Goal: Check status: Check status

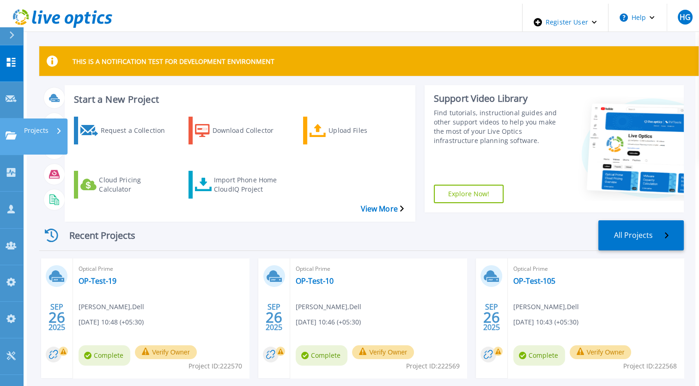
click at [3, 118] on link "Projects Projects" at bounding box center [11, 136] width 23 height 37
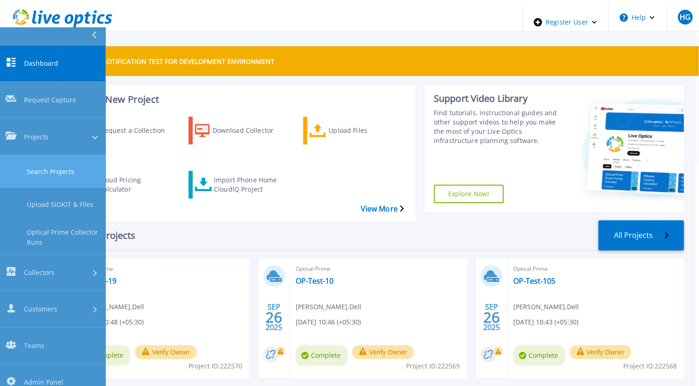
click at [52, 155] on link "Search Projects" at bounding box center [52, 171] width 105 height 33
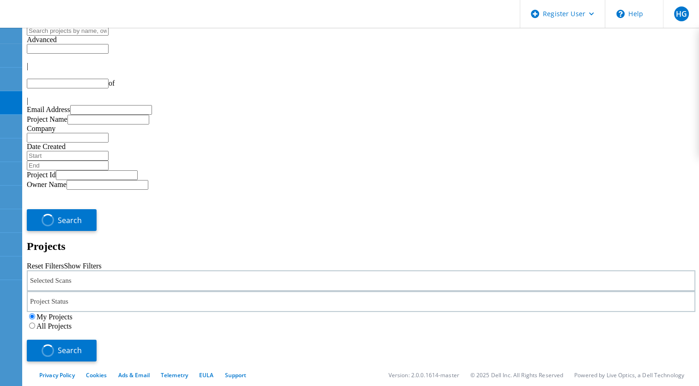
type input "1"
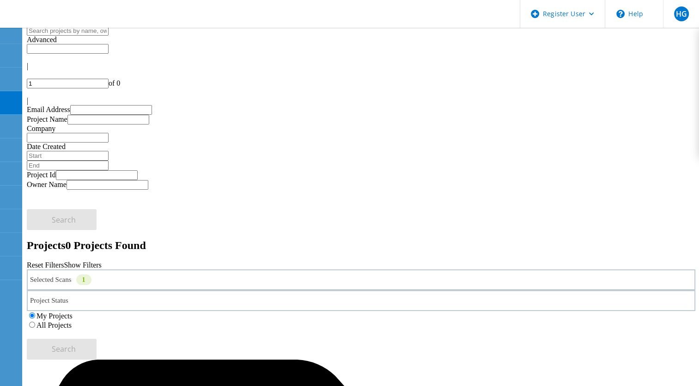
click at [52, 269] on div "Selected Scans 1" at bounding box center [361, 279] width 669 height 21
click at [72, 321] on label "All Projects" at bounding box center [54, 325] width 35 height 8
click at [35, 321] on input "All Projects" at bounding box center [32, 324] width 6 height 6
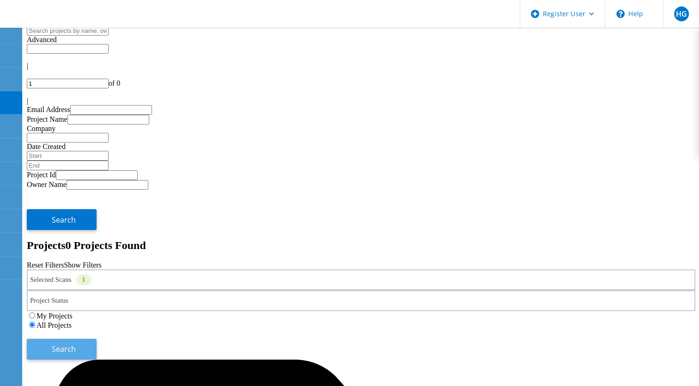
click at [76, 343] on span "Search" at bounding box center [64, 348] width 24 height 10
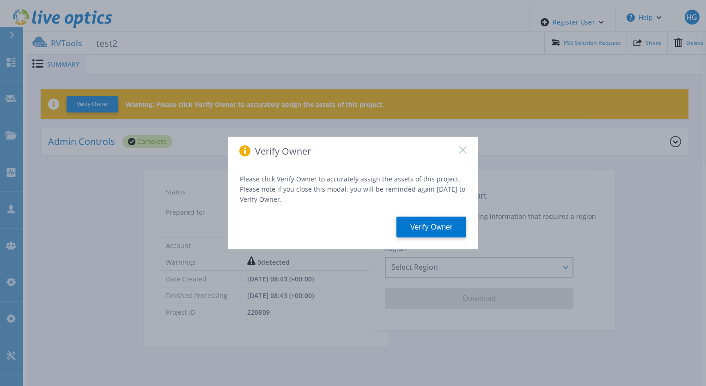
click at [464, 151] on icon at bounding box center [462, 149] width 7 height 7
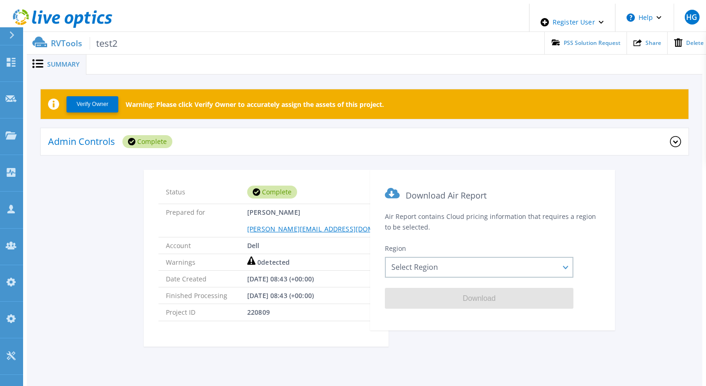
click at [380, 134] on div "Admin Controls Complete" at bounding box center [359, 141] width 622 height 25
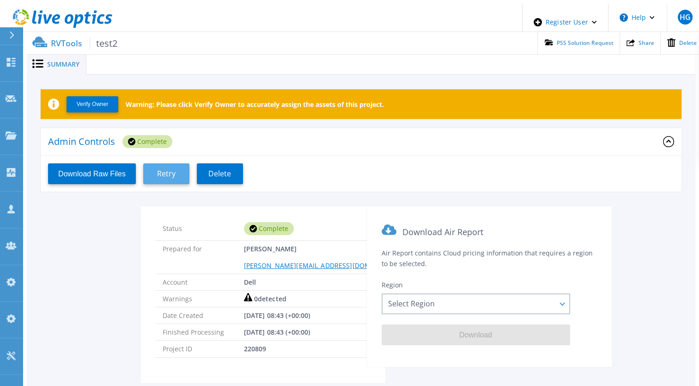
click at [165, 172] on span "Retry" at bounding box center [166, 173] width 18 height 9
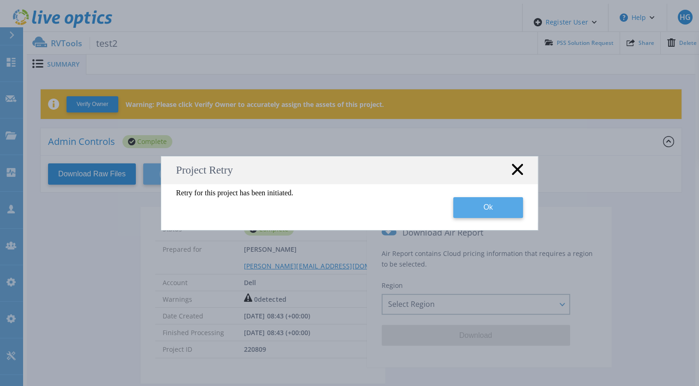
click at [507, 206] on button "Ok" at bounding box center [488, 207] width 70 height 21
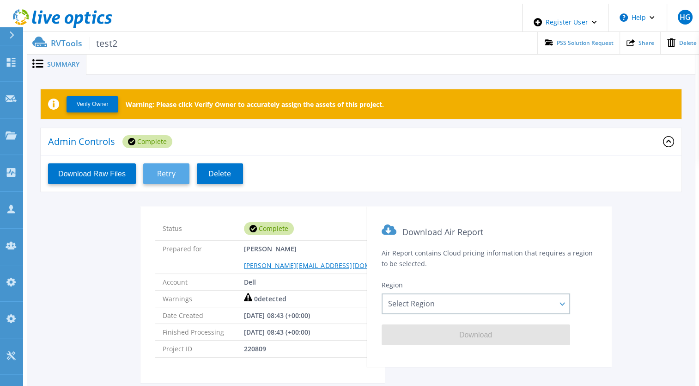
click at [160, 170] on span "Retry" at bounding box center [166, 173] width 18 height 9
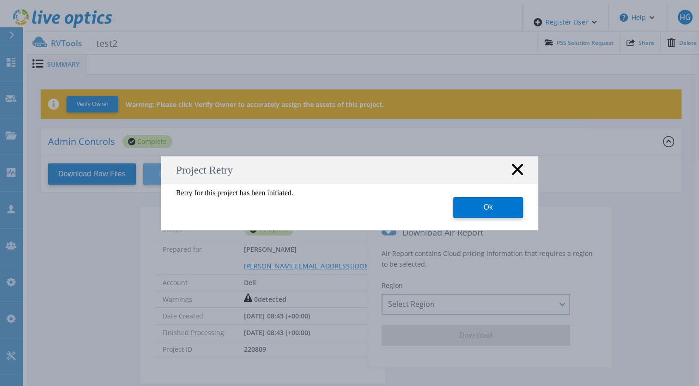
click at [518, 168] on rect at bounding box center [518, 169] width 12 height 12
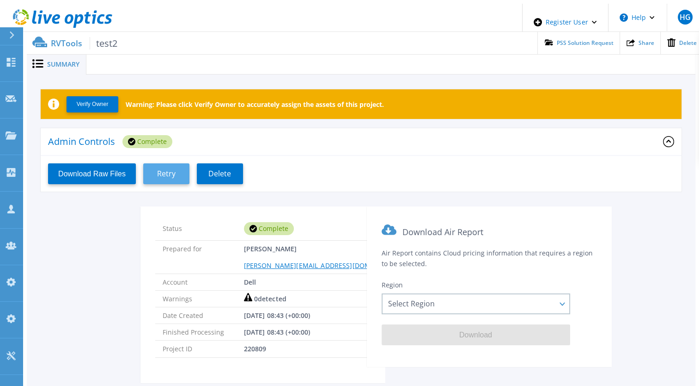
click at [170, 169] on span "Retry" at bounding box center [166, 173] width 18 height 9
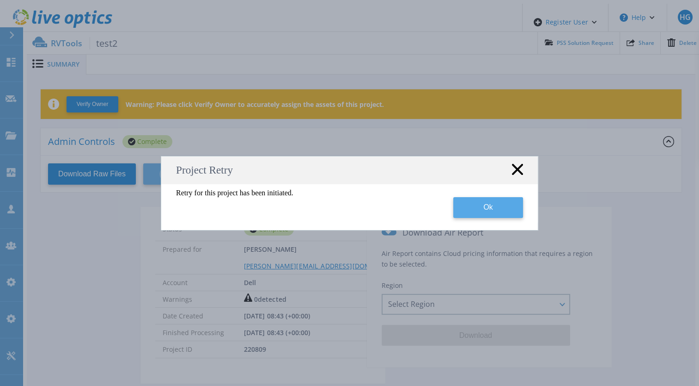
click at [477, 209] on button "Ok" at bounding box center [488, 207] width 70 height 21
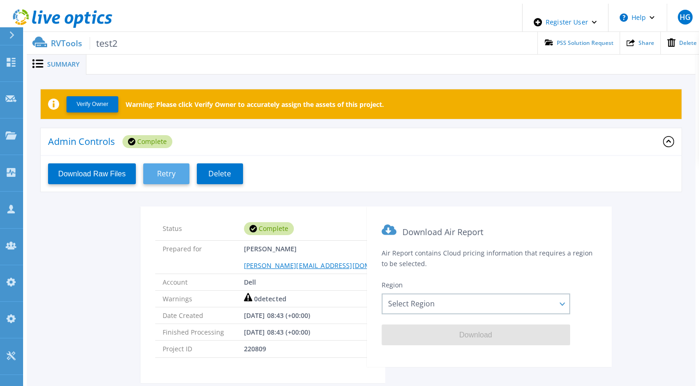
click at [170, 170] on span "Retry" at bounding box center [166, 173] width 18 height 9
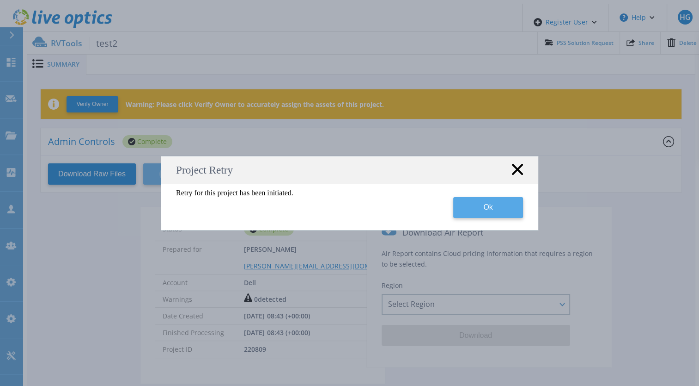
click at [483, 204] on button "Ok" at bounding box center [488, 207] width 70 height 21
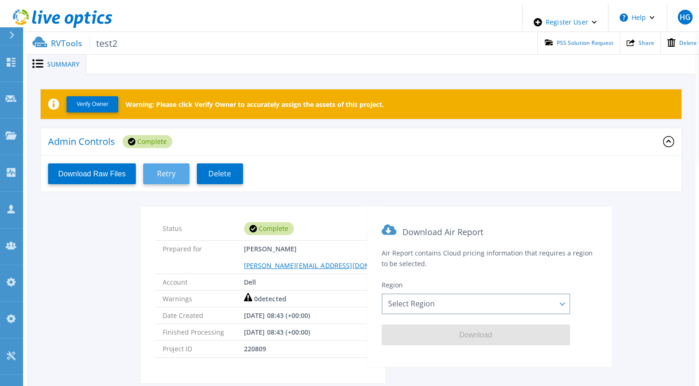
click at [171, 172] on span "Retry" at bounding box center [166, 173] width 18 height 9
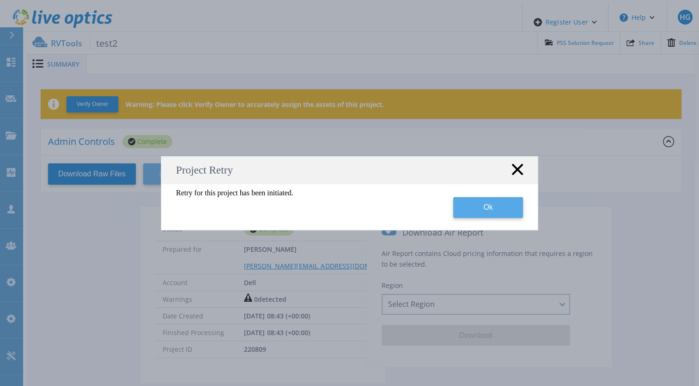
click at [485, 206] on button "Ok" at bounding box center [488, 207] width 70 height 21
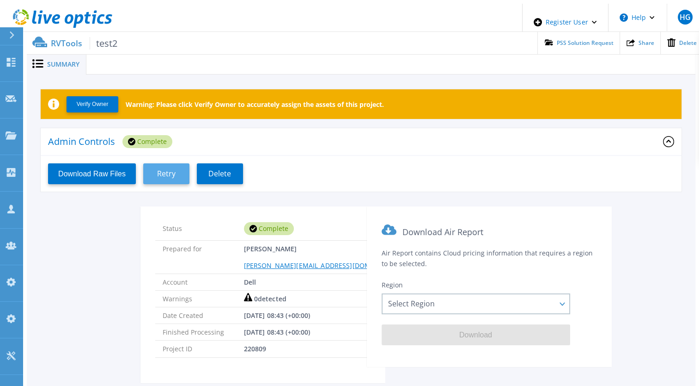
click at [173, 175] on button "Retry" at bounding box center [166, 173] width 46 height 21
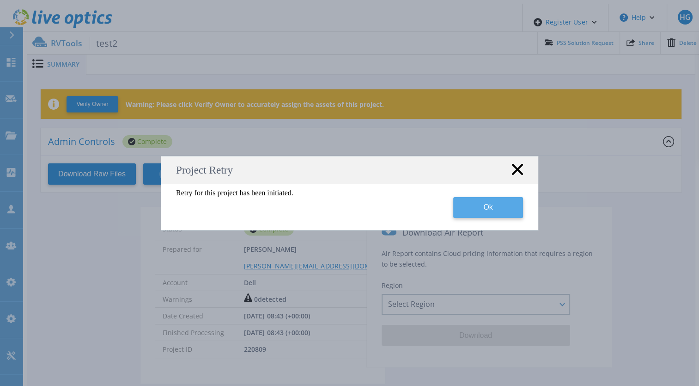
click at [480, 212] on button "Ok" at bounding box center [488, 207] width 70 height 21
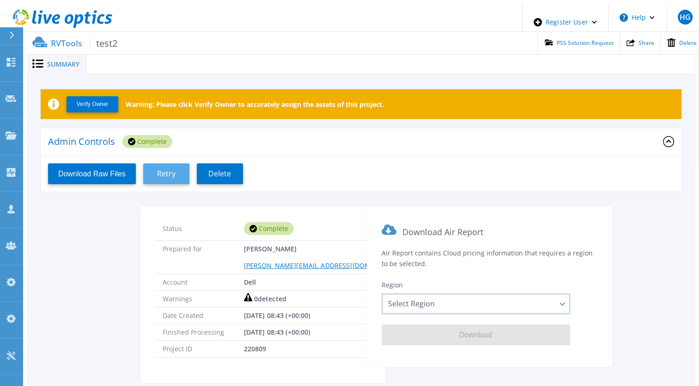
click at [158, 174] on button "Retry" at bounding box center [166, 173] width 46 height 21
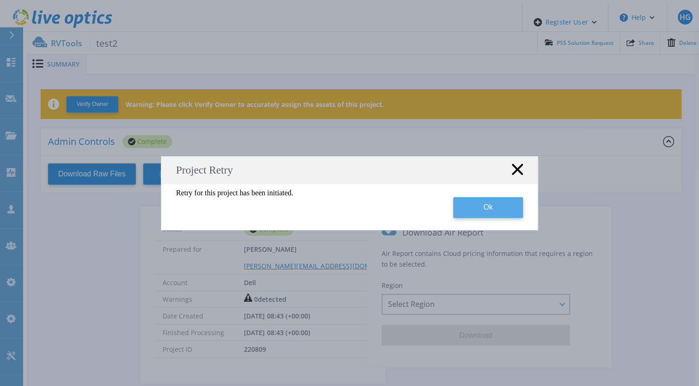
click at [502, 209] on button "Ok" at bounding box center [488, 207] width 70 height 21
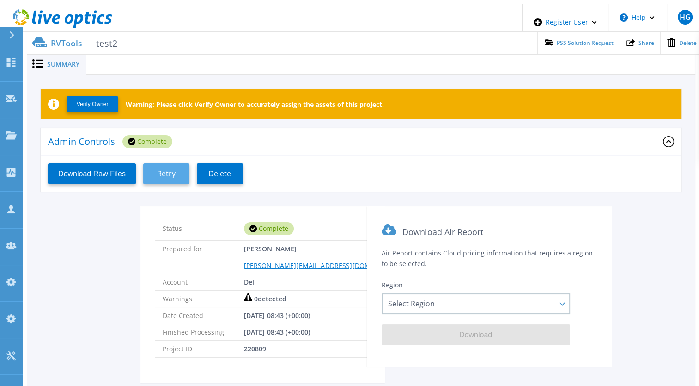
click at [181, 163] on button "Retry" at bounding box center [166, 173] width 46 height 21
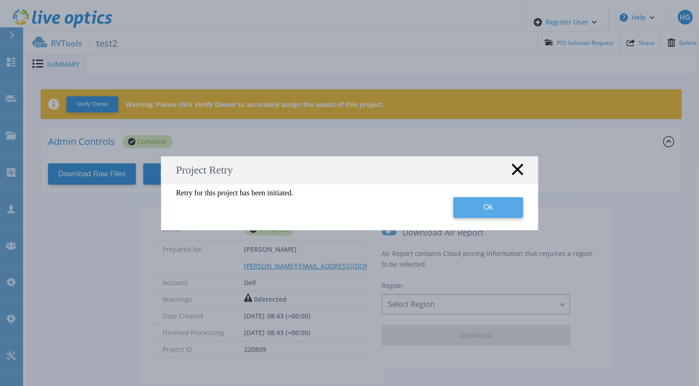
click at [500, 200] on button "Ok" at bounding box center [488, 207] width 70 height 21
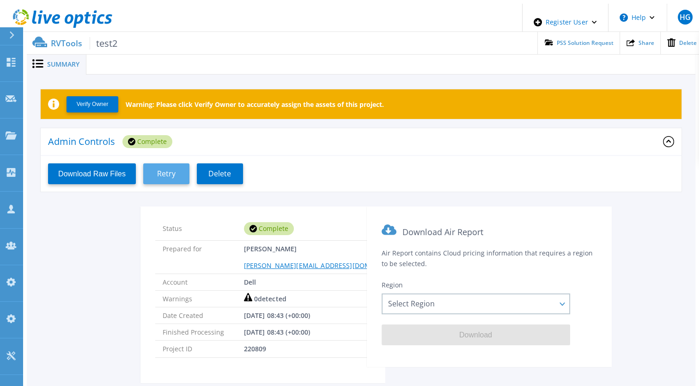
click at [174, 172] on button "Retry" at bounding box center [166, 173] width 46 height 21
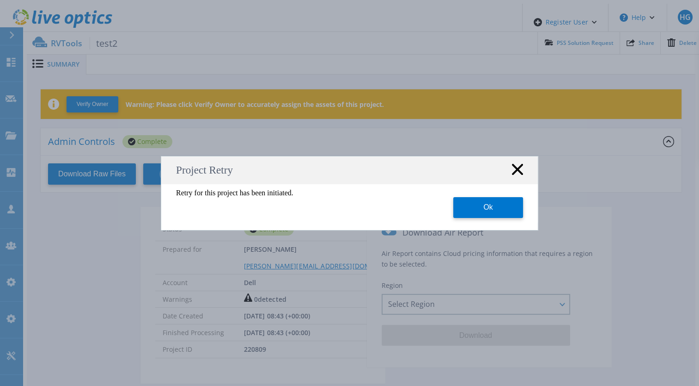
click at [516, 174] on icon at bounding box center [517, 169] width 11 height 11
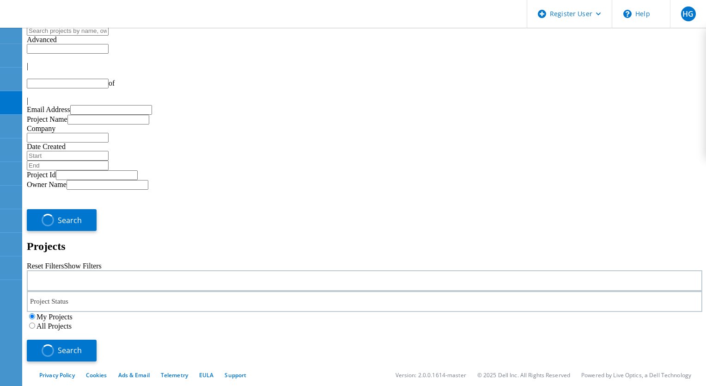
type input "1"
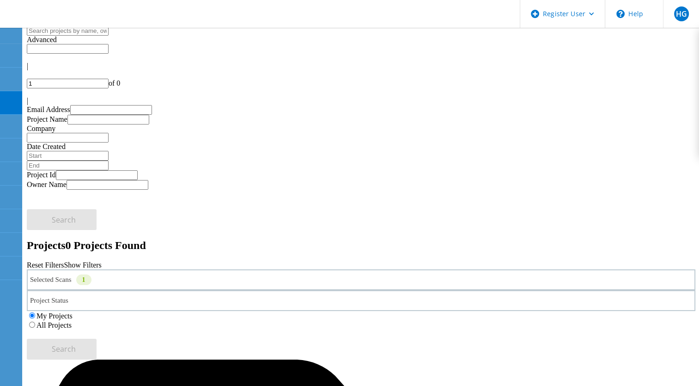
click at [72, 321] on label "All Projects" at bounding box center [54, 325] width 35 height 8
click at [35, 321] on input "All Projects" at bounding box center [32, 324] width 6 height 6
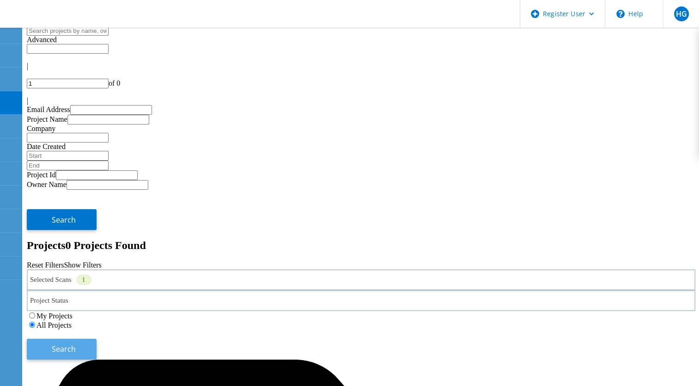
click at [97, 338] on button "Search" at bounding box center [62, 348] width 70 height 21
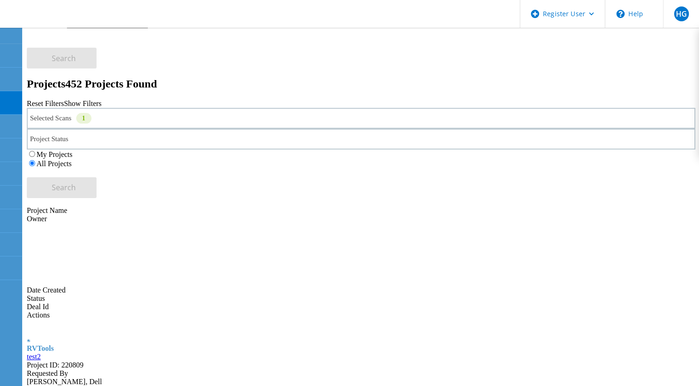
scroll to position [161, 0]
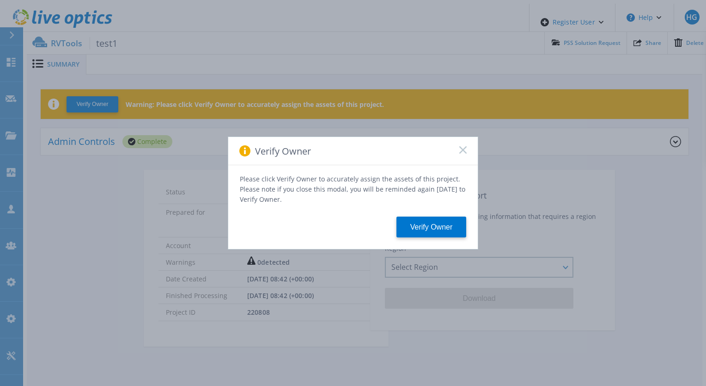
click at [462, 151] on icon at bounding box center [462, 149] width 7 height 7
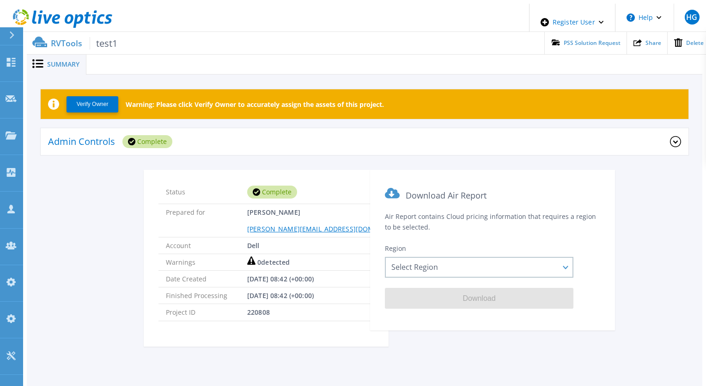
click at [419, 132] on div "Admin Controls Complete" at bounding box center [359, 141] width 622 height 25
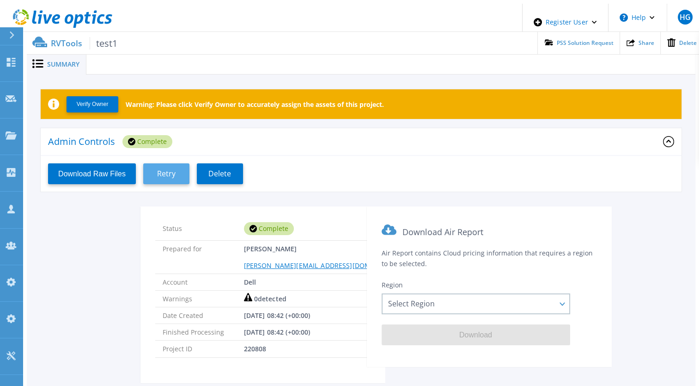
click at [178, 163] on button "Retry" at bounding box center [166, 173] width 46 height 21
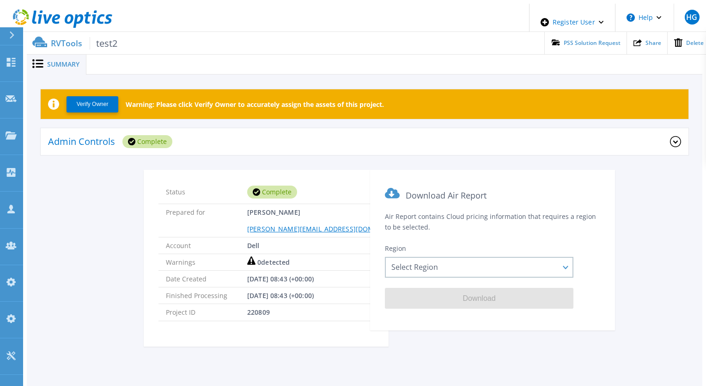
click at [349, 136] on div "Admin Controls Complete" at bounding box center [359, 141] width 622 height 25
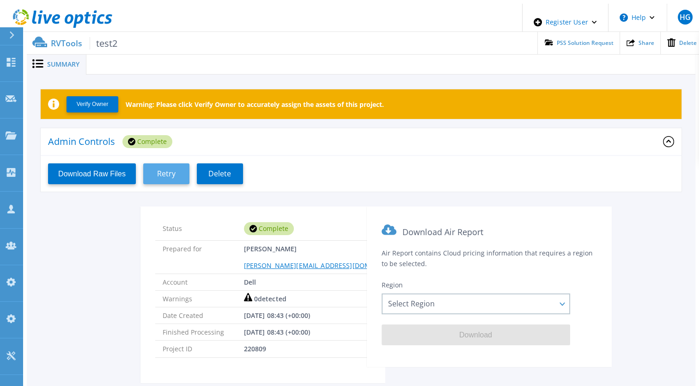
click at [175, 164] on button "Retry" at bounding box center [166, 173] width 46 height 21
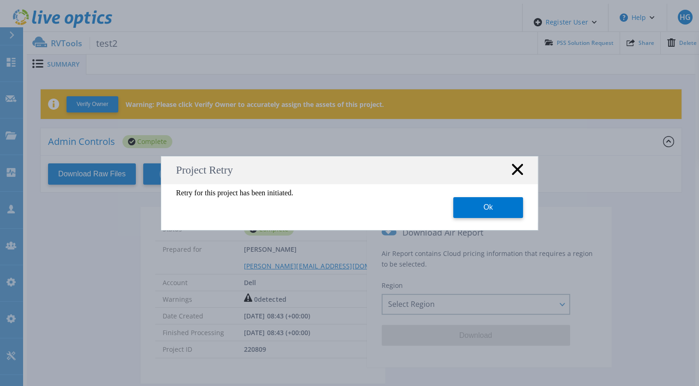
click at [518, 172] on icon at bounding box center [517, 169] width 11 height 11
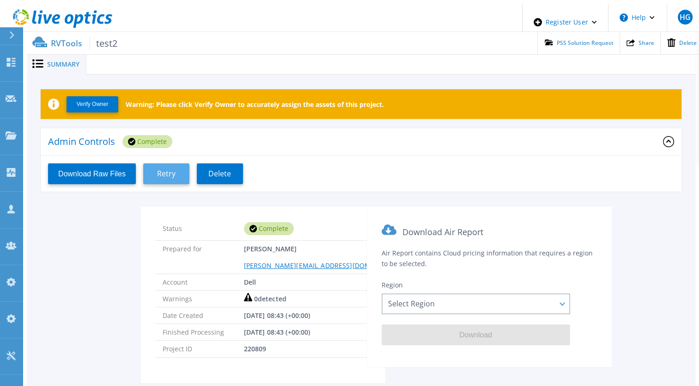
click at [165, 171] on span "Retry" at bounding box center [166, 173] width 18 height 9
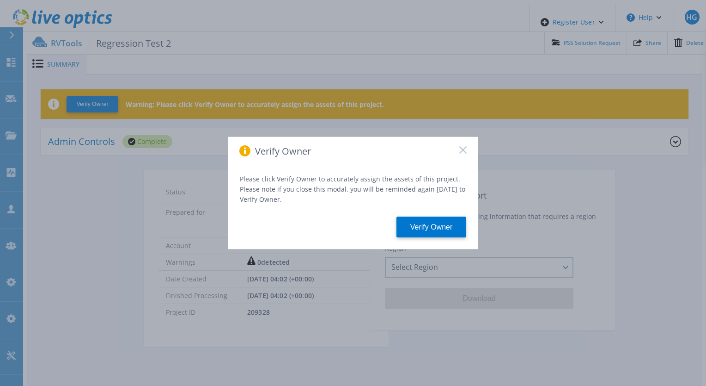
click at [462, 152] on icon at bounding box center [462, 149] width 7 height 7
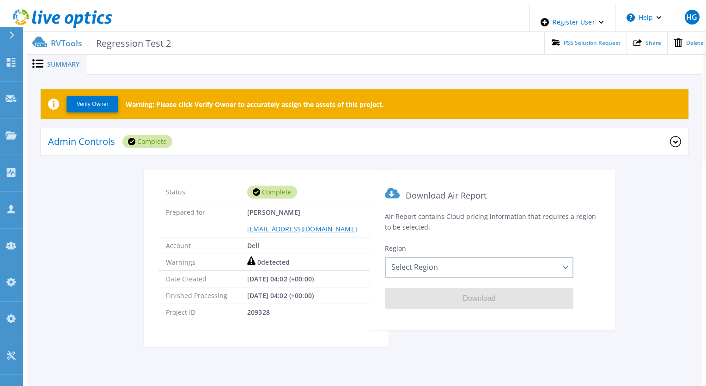
click at [474, 140] on div "Admin Controls Complete" at bounding box center [359, 141] width 622 height 25
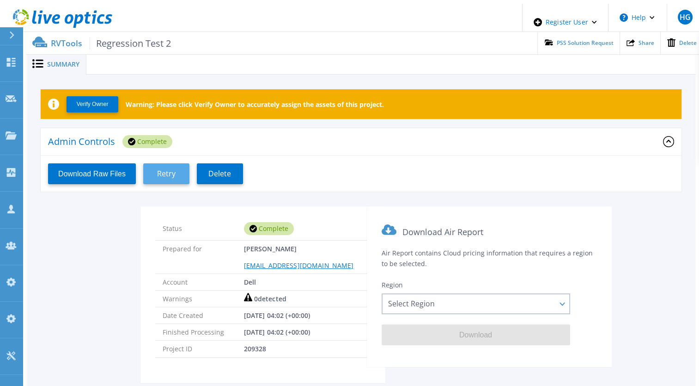
click at [178, 177] on button "Retry" at bounding box center [166, 173] width 46 height 21
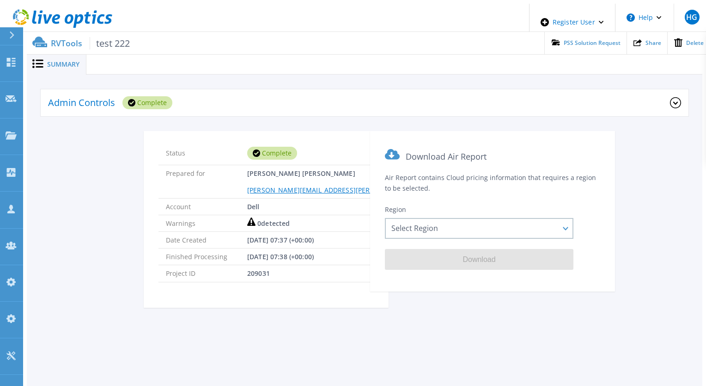
click at [456, 90] on div "Admin Controls Complete" at bounding box center [359, 102] width 622 height 25
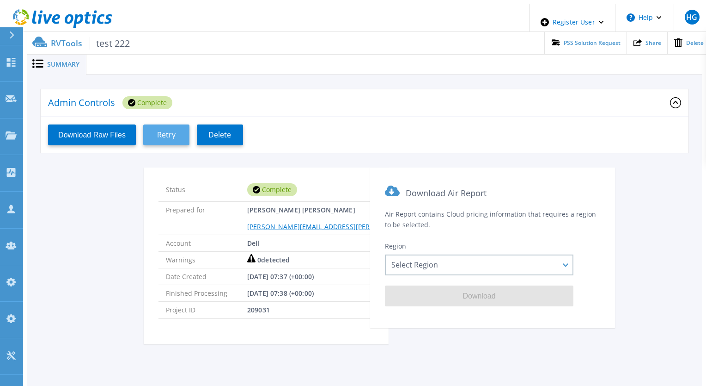
click at [177, 134] on button "Retry" at bounding box center [166, 134] width 46 height 21
